Goal: Task Accomplishment & Management: Use online tool/utility

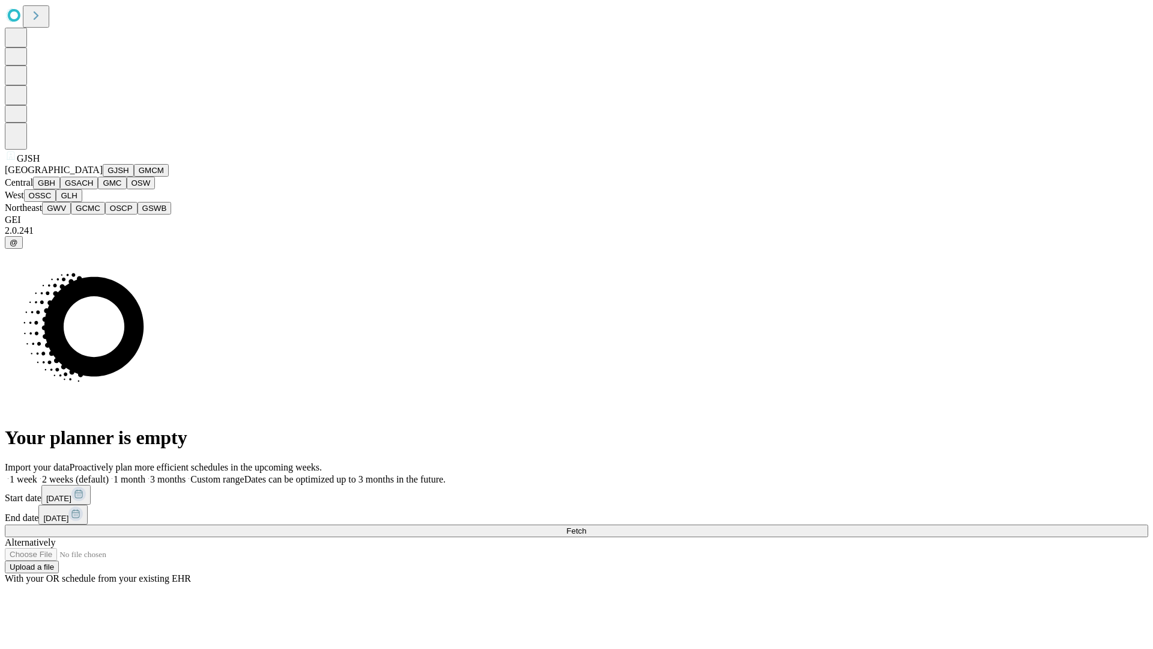
click at [103, 177] on button "GJSH" at bounding box center [118, 170] width 31 height 13
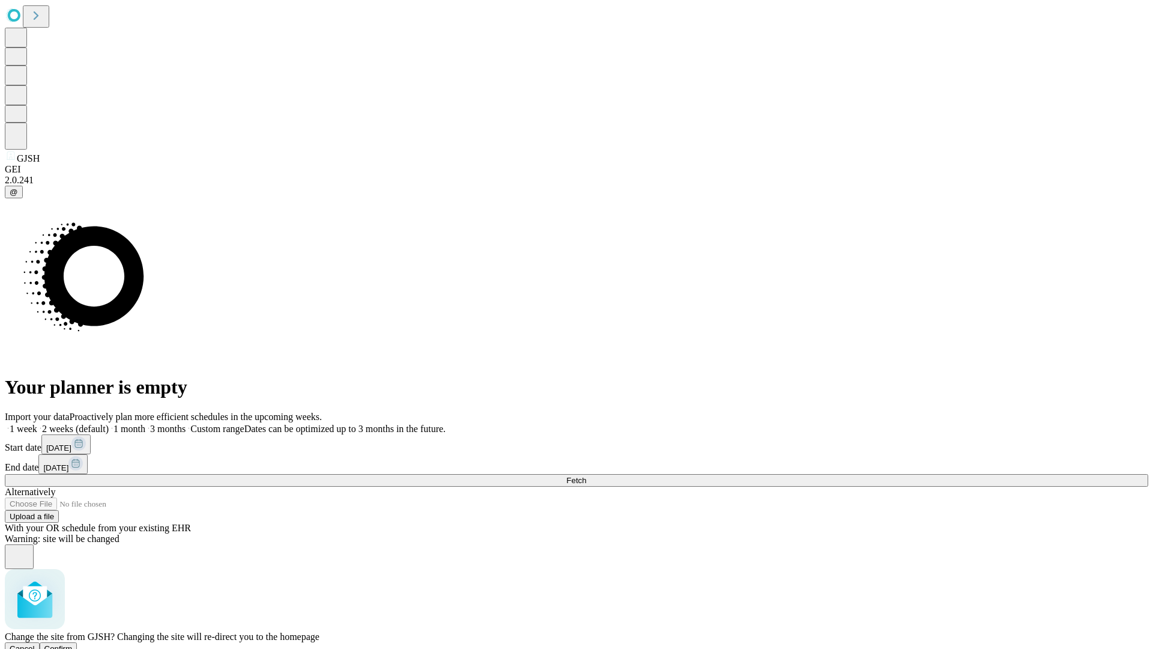
click at [73, 644] on span "Confirm" at bounding box center [58, 648] width 28 height 9
click at [145, 424] on label "1 month" at bounding box center [127, 429] width 37 height 10
click at [586, 476] on span "Fetch" at bounding box center [576, 480] width 20 height 9
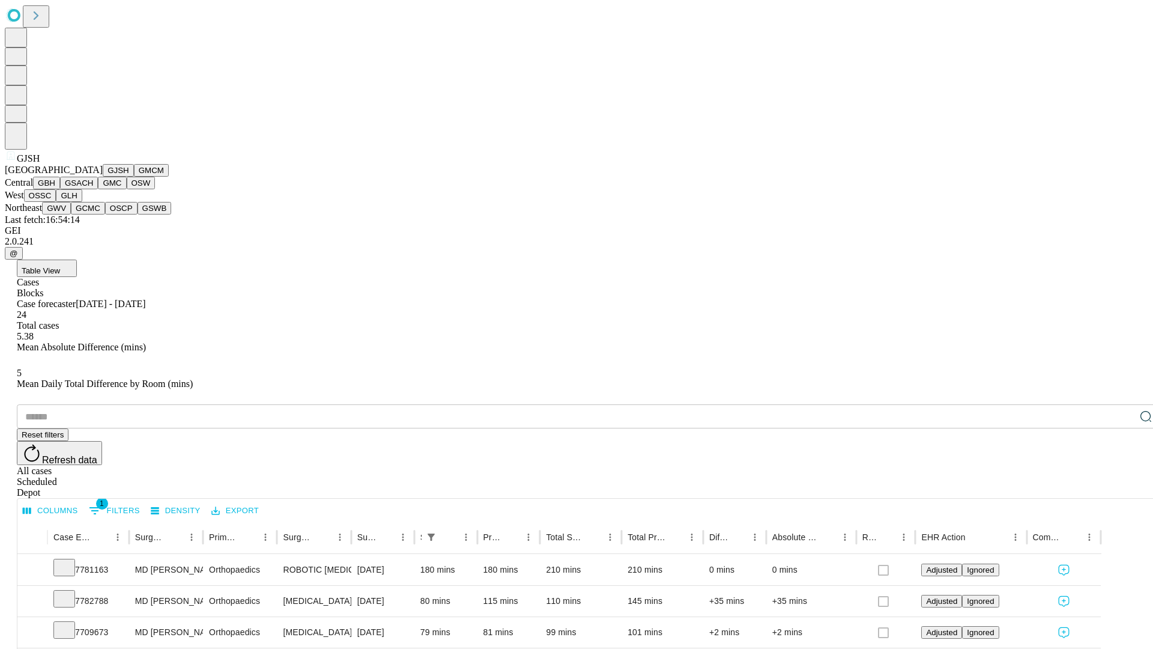
click at [134, 177] on button "GMCM" at bounding box center [151, 170] width 35 height 13
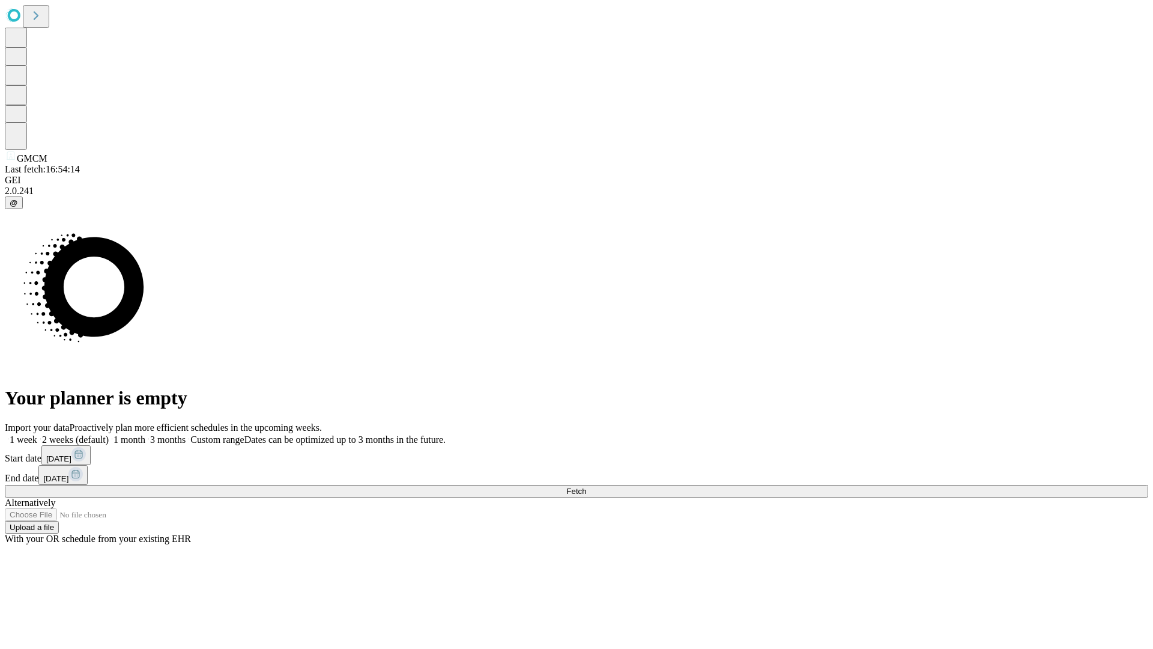
click at [145, 434] on label "1 month" at bounding box center [127, 439] width 37 height 10
click at [586, 487] on span "Fetch" at bounding box center [576, 491] width 20 height 9
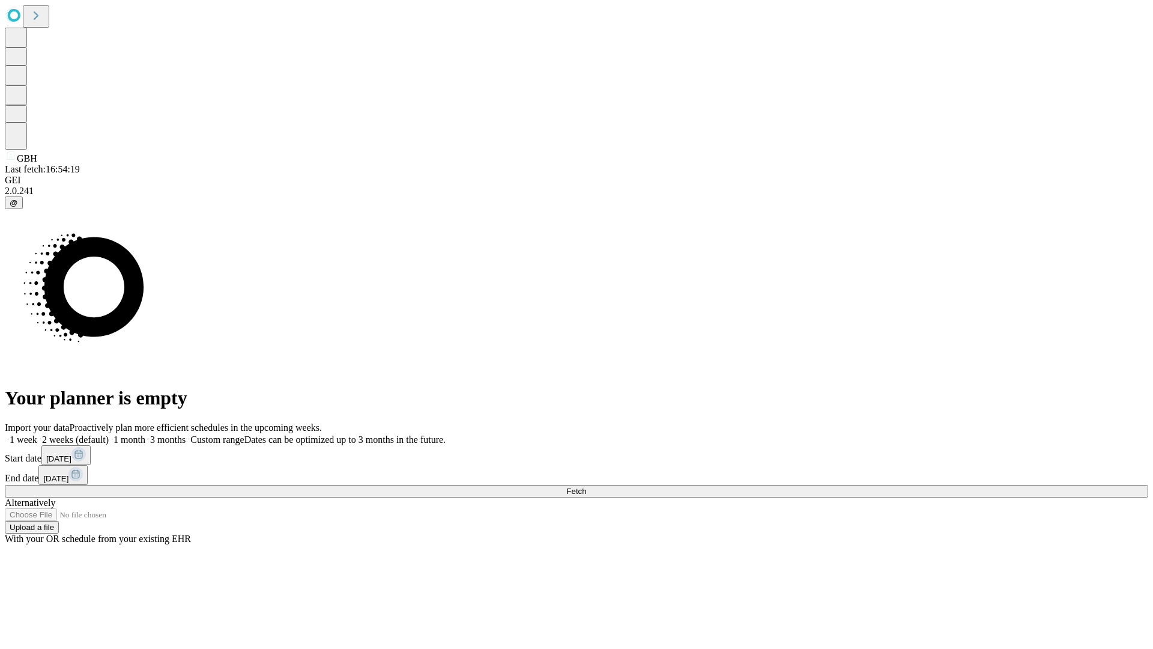
click at [145, 434] on label "1 month" at bounding box center [127, 439] width 37 height 10
click at [586, 487] on span "Fetch" at bounding box center [576, 491] width 20 height 9
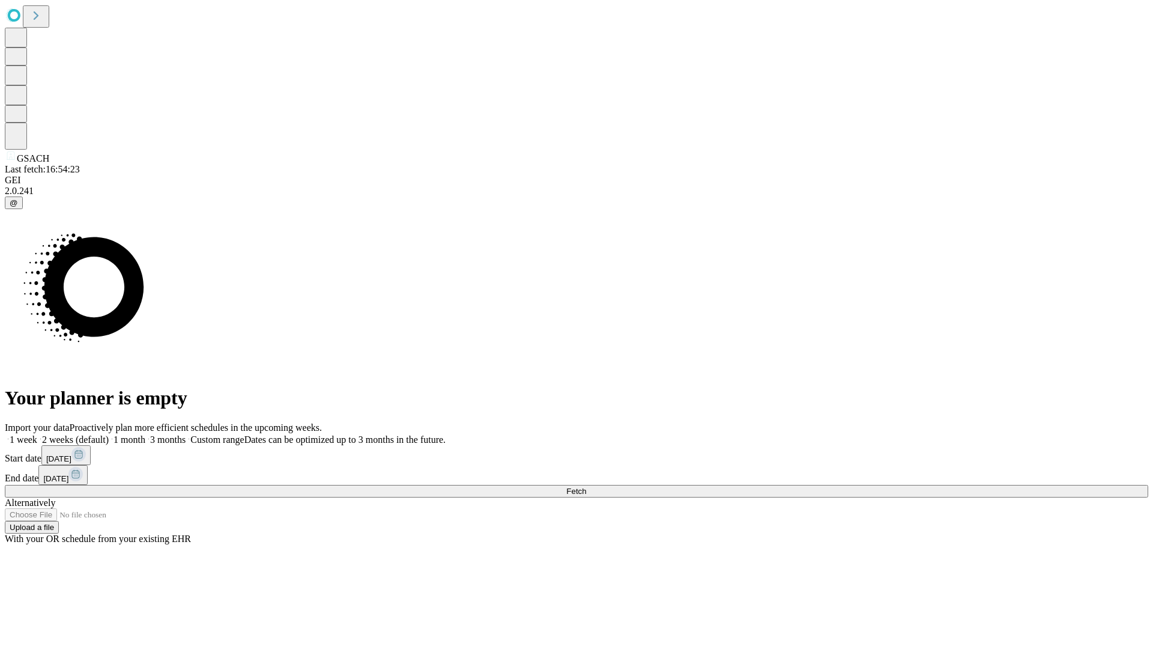
click at [145, 434] on label "1 month" at bounding box center [127, 439] width 37 height 10
click at [586, 487] on span "Fetch" at bounding box center [576, 491] width 20 height 9
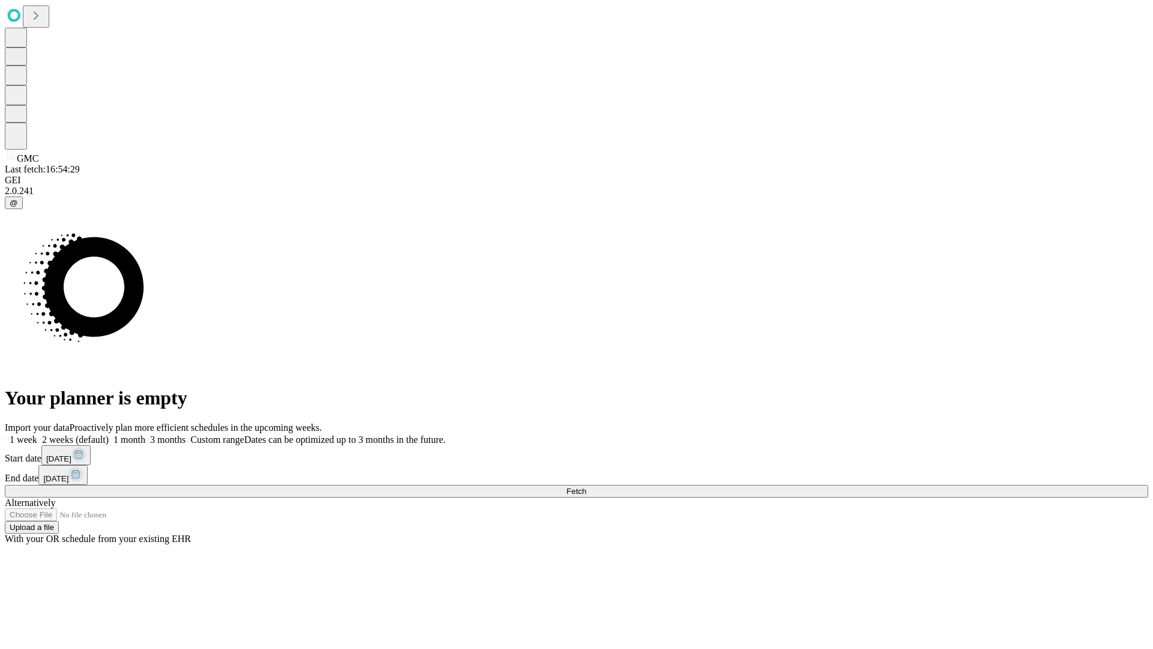
click at [145, 434] on label "1 month" at bounding box center [127, 439] width 37 height 10
click at [586, 487] on span "Fetch" at bounding box center [576, 491] width 20 height 9
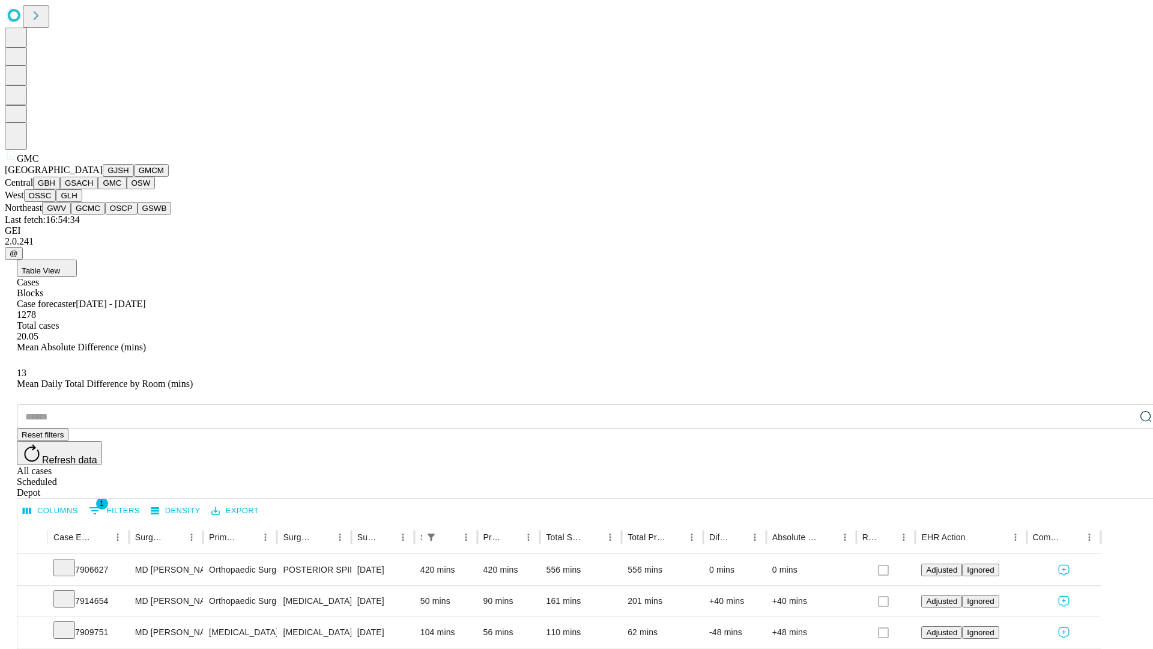
click at [127, 189] on button "OSW" at bounding box center [141, 183] width 29 height 13
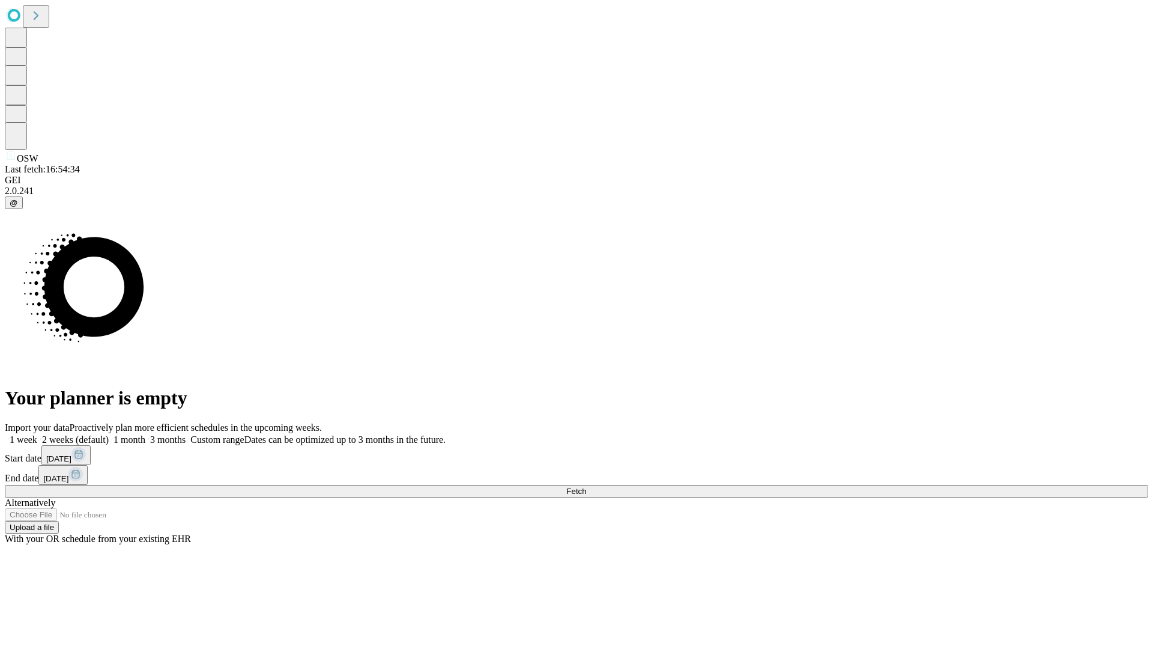
click at [145, 434] on label "1 month" at bounding box center [127, 439] width 37 height 10
click at [586, 487] on span "Fetch" at bounding box center [576, 491] width 20 height 9
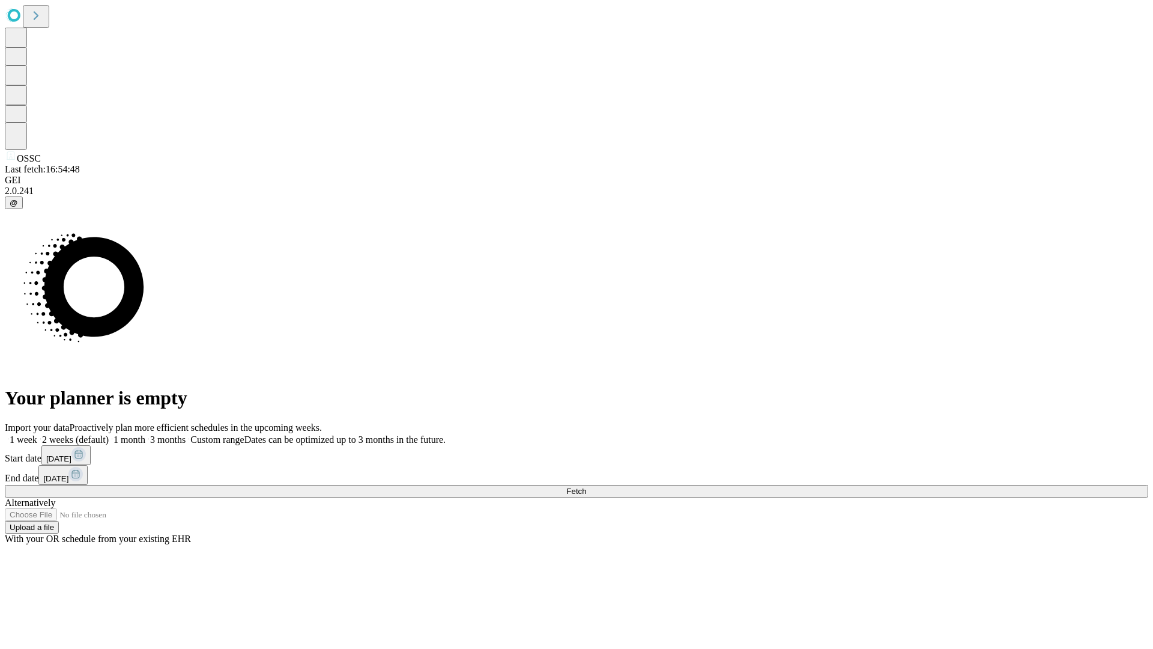
click at [145, 434] on label "1 month" at bounding box center [127, 439] width 37 height 10
click at [586, 487] on span "Fetch" at bounding box center [576, 491] width 20 height 9
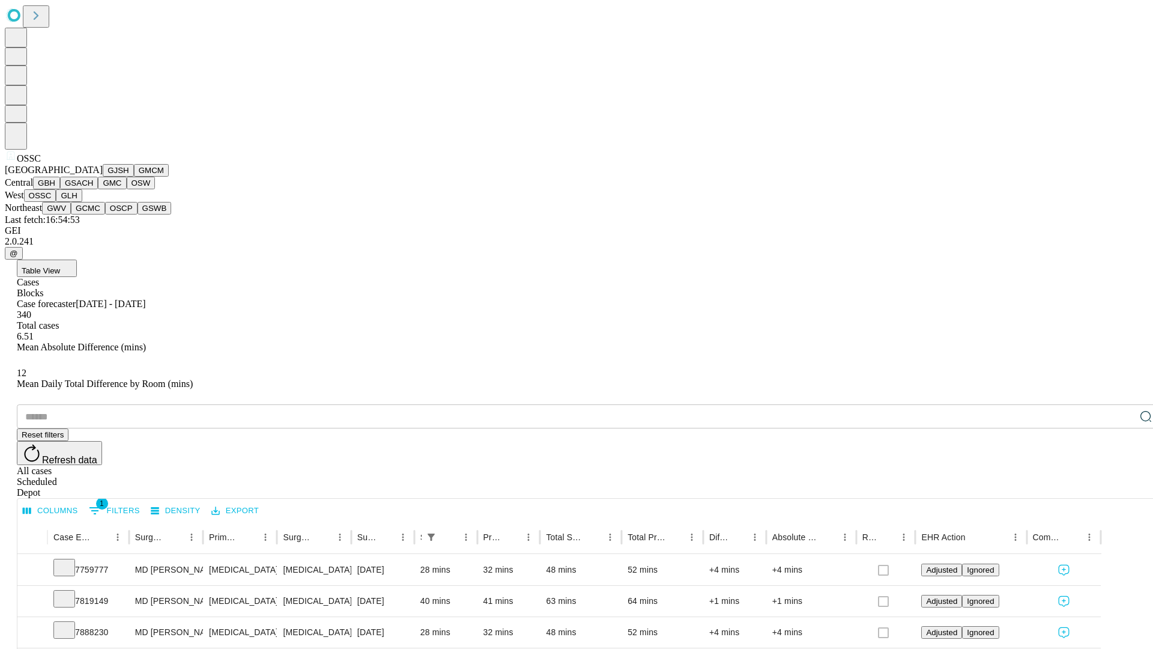
click at [82, 202] on button "GLH" at bounding box center [69, 195] width 26 height 13
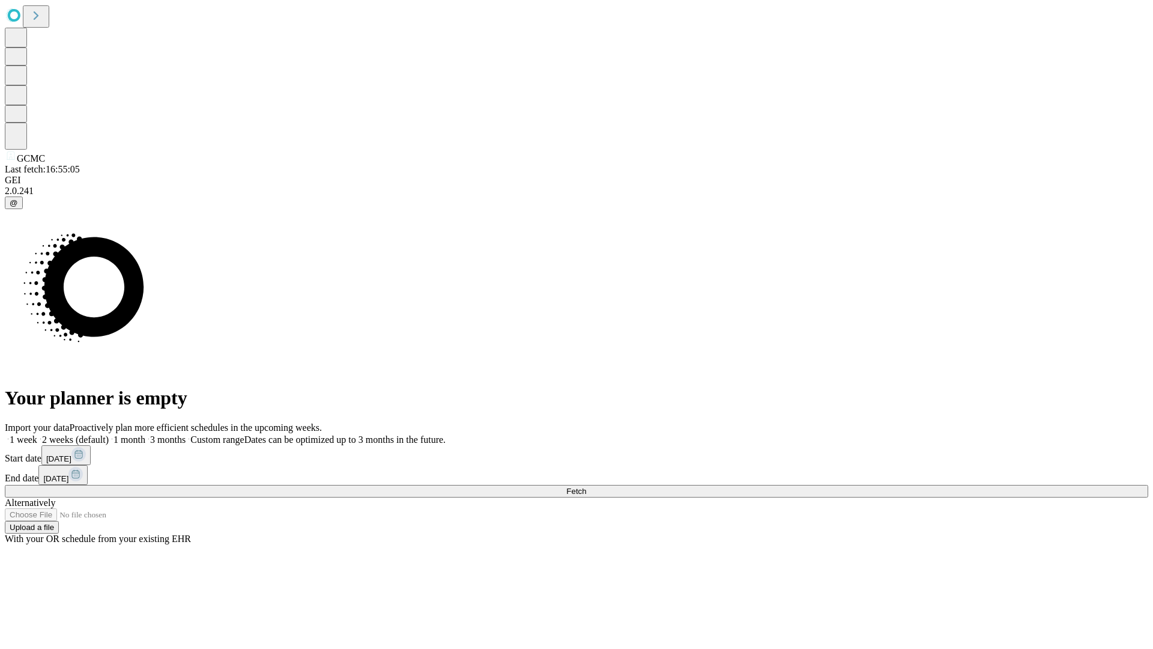
click at [145, 434] on label "1 month" at bounding box center [127, 439] width 37 height 10
click at [586, 487] on span "Fetch" at bounding box center [576, 491] width 20 height 9
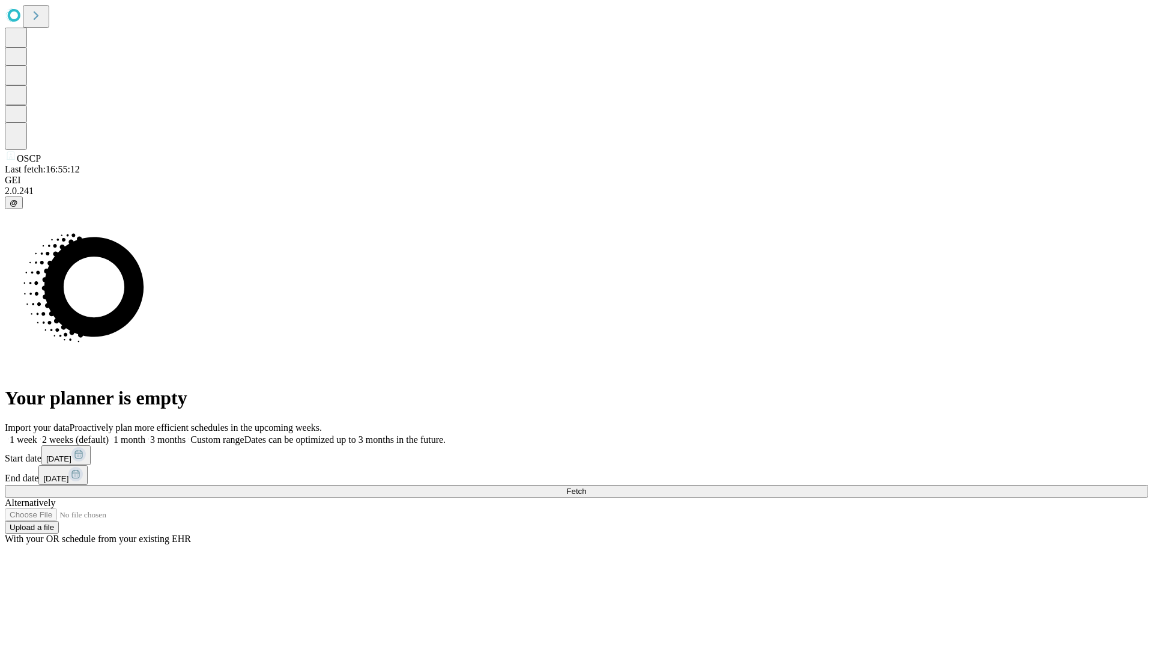
click at [145, 434] on label "1 month" at bounding box center [127, 439] width 37 height 10
click at [586, 487] on span "Fetch" at bounding box center [576, 491] width 20 height 9
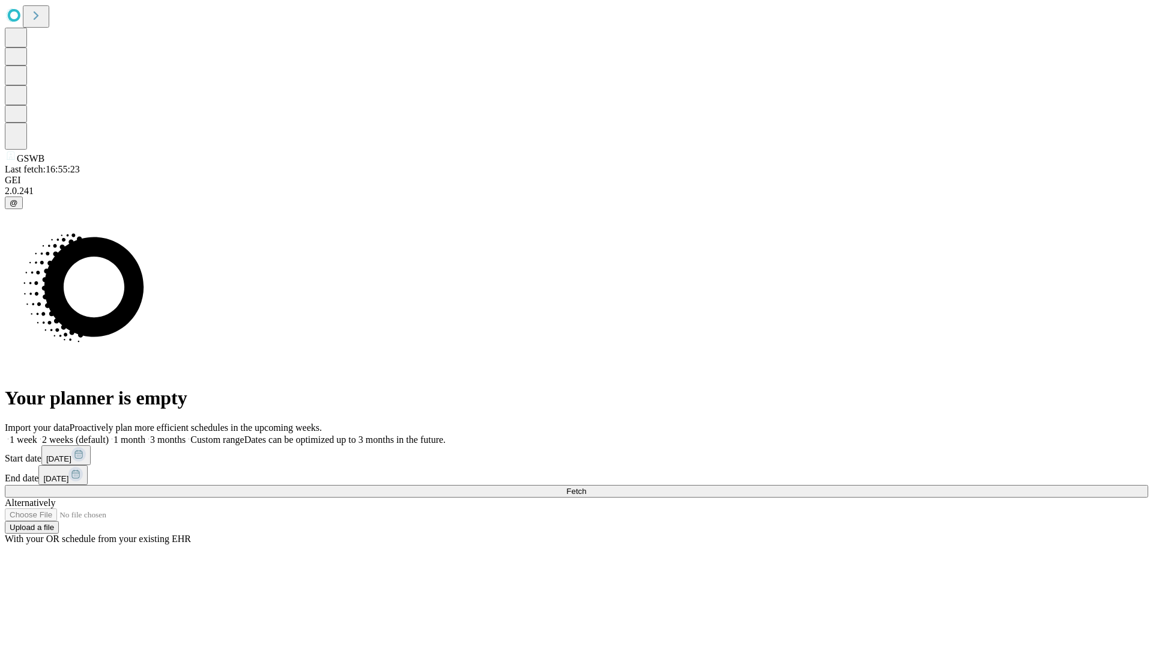
click at [145, 434] on label "1 month" at bounding box center [127, 439] width 37 height 10
click at [586, 487] on span "Fetch" at bounding box center [576, 491] width 20 height 9
